Goal: Task Accomplishment & Management: Manage account settings

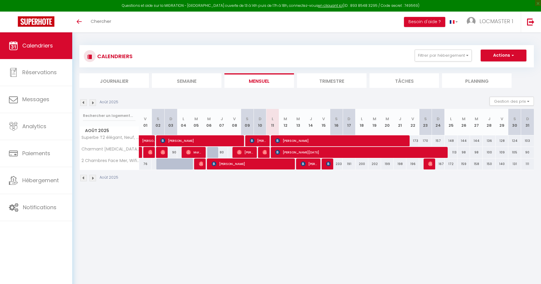
select select
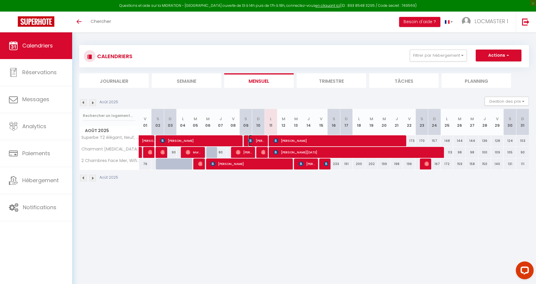
click at [261, 143] on span "[PERSON_NAME]" at bounding box center [256, 140] width 17 height 11
select select "OK"
select select "KO"
select select "1"
select select "0"
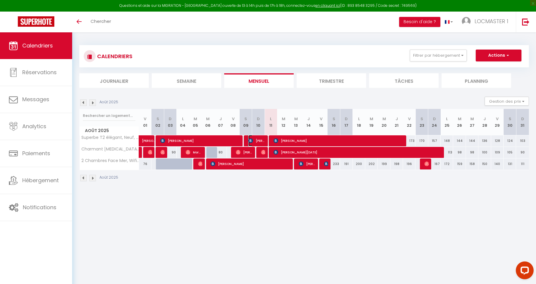
select select "1"
select select
select select "48391"
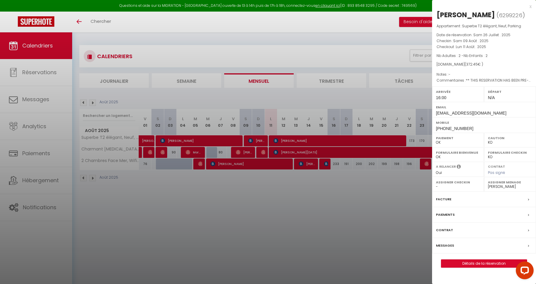
click at [460, 38] on p "Date de réservation : [PERSON_NAME][DATE] . 2025" at bounding box center [484, 35] width 95 height 6
click at [456, 49] on div at bounding box center [456, 189] width 0 height 284
click at [469, 43] on span "Sam 09 Août . 2025" at bounding box center [470, 40] width 35 height 5
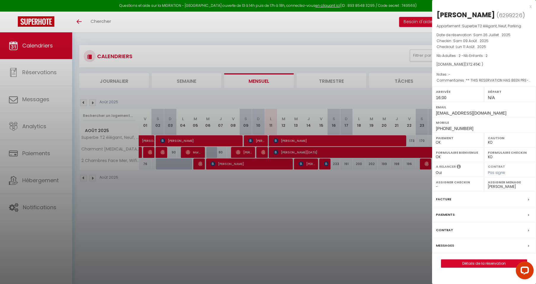
click at [398, 142] on div at bounding box center [268, 142] width 536 height 284
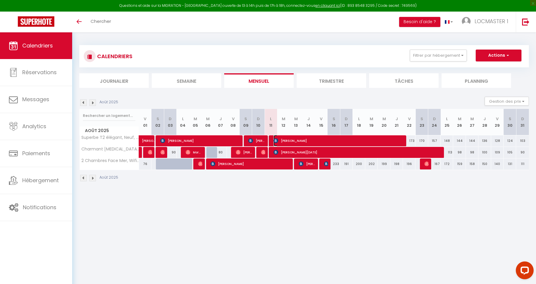
click at [397, 143] on span "[PERSON_NAME]" at bounding box center [338, 140] width 129 height 11
select select
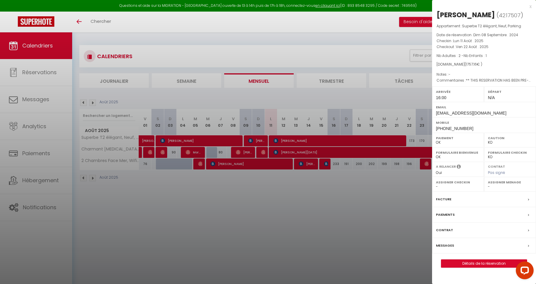
click at [408, 185] on div at bounding box center [268, 142] width 536 height 284
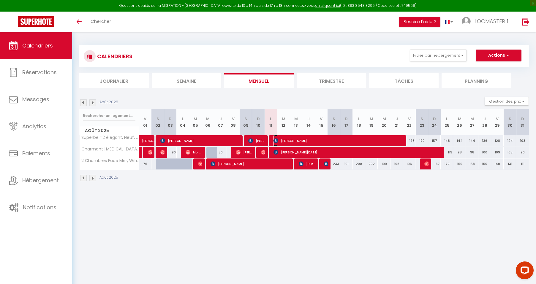
click at [300, 143] on span "[PERSON_NAME]" at bounding box center [338, 140] width 129 height 11
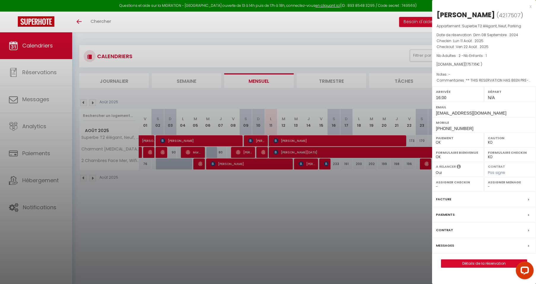
click at [511, 254] on div "Messages" at bounding box center [484, 245] width 104 height 15
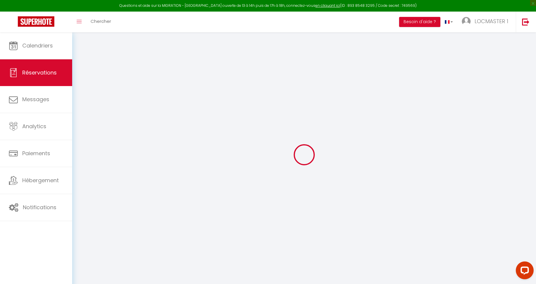
select select
checkbox input "false"
select select
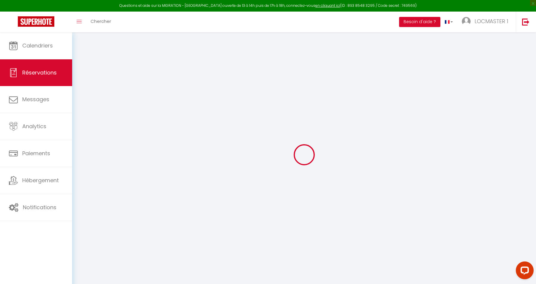
checkbox input "false"
select select
checkbox input "false"
type \?0 "** THIS RESERVATION HAS BEEN PRE-PAID ** BOOKING NOTE : Payment charge is EUR 1…"
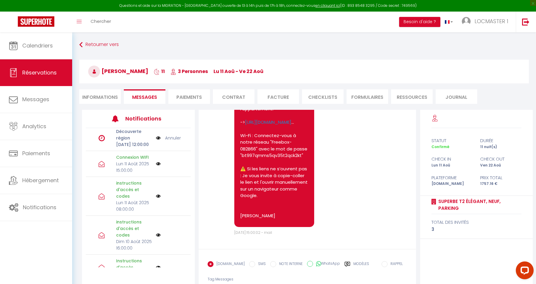
scroll to position [124, 0]
click at [168, 143] on link "Annuler" at bounding box center [173, 139] width 16 height 7
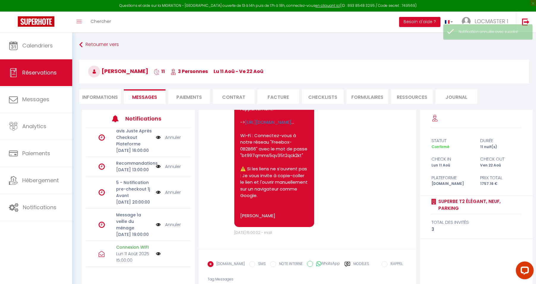
scroll to position [0, 0]
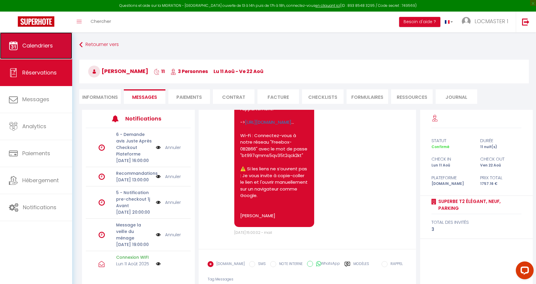
click at [16, 47] on icon at bounding box center [13, 45] width 9 height 9
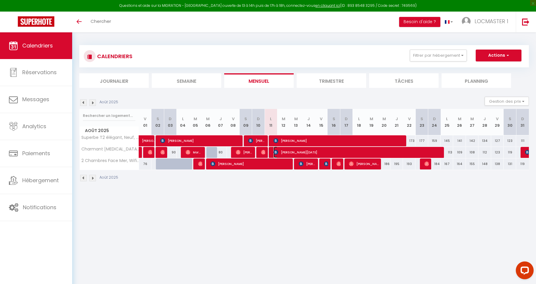
click at [328, 149] on span "[PERSON_NAME][DATE]" at bounding box center [359, 152] width 170 height 11
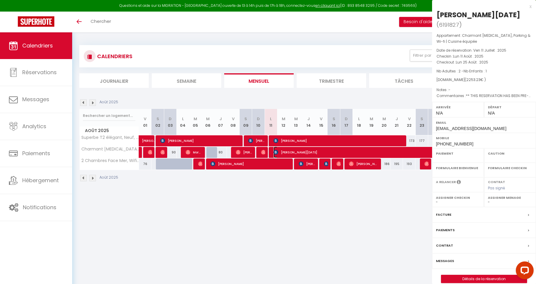
select select "OK"
select select "KO"
select select "0"
select select "1"
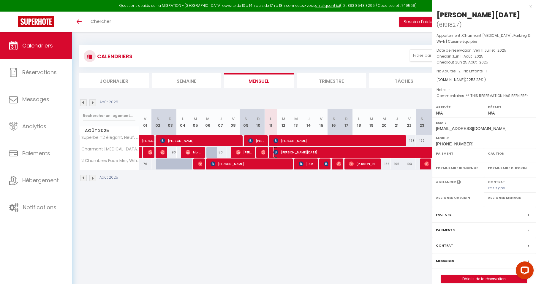
select select
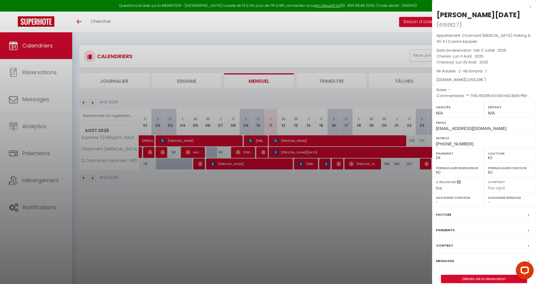
click at [322, 143] on div at bounding box center [268, 142] width 536 height 284
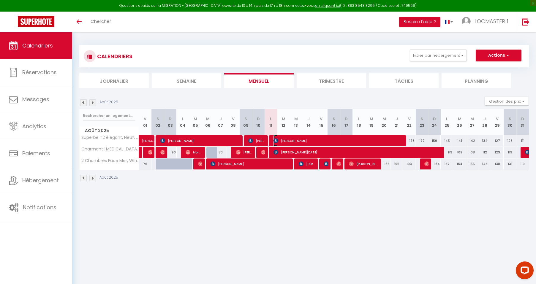
click at [322, 143] on span "[PERSON_NAME]" at bounding box center [338, 140] width 129 height 11
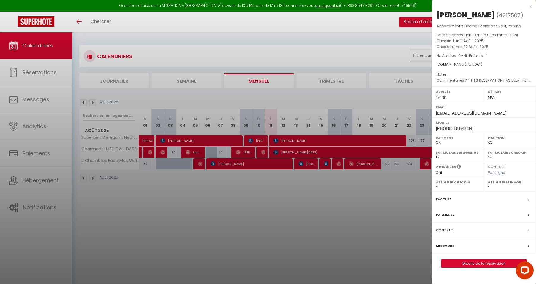
click at [330, 189] on div at bounding box center [268, 142] width 536 height 284
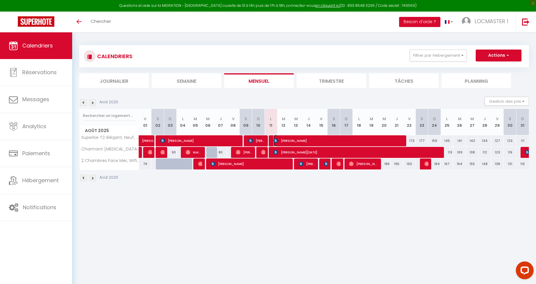
click at [302, 142] on span "[PERSON_NAME]" at bounding box center [338, 140] width 129 height 11
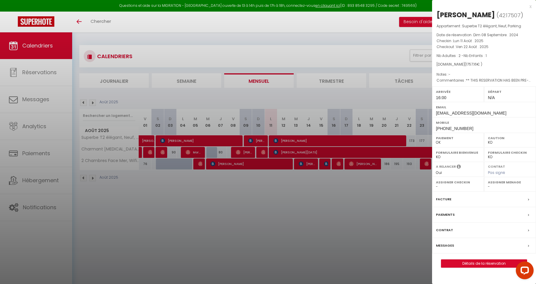
click at [402, 183] on div at bounding box center [268, 142] width 536 height 284
